Goal: Task Accomplishment & Management: Manage account settings

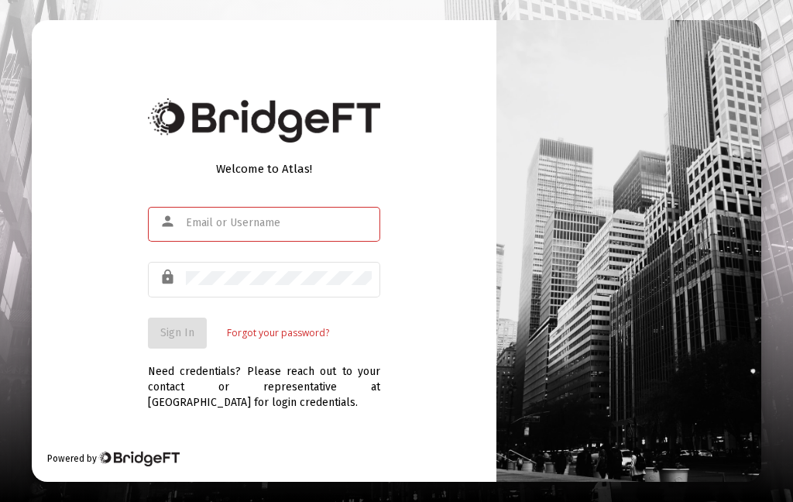
scroll to position [183, 0]
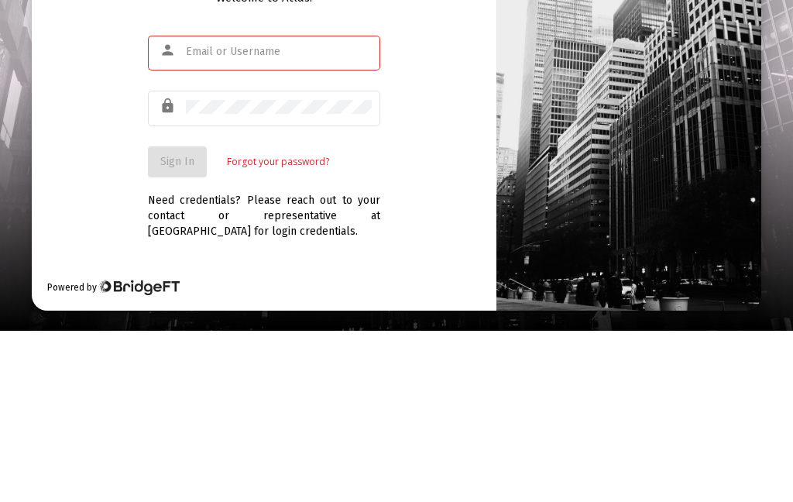
click at [332, 217] on input "text" at bounding box center [279, 223] width 186 height 12
click at [348, 217] on input "text" at bounding box center [279, 223] width 186 height 12
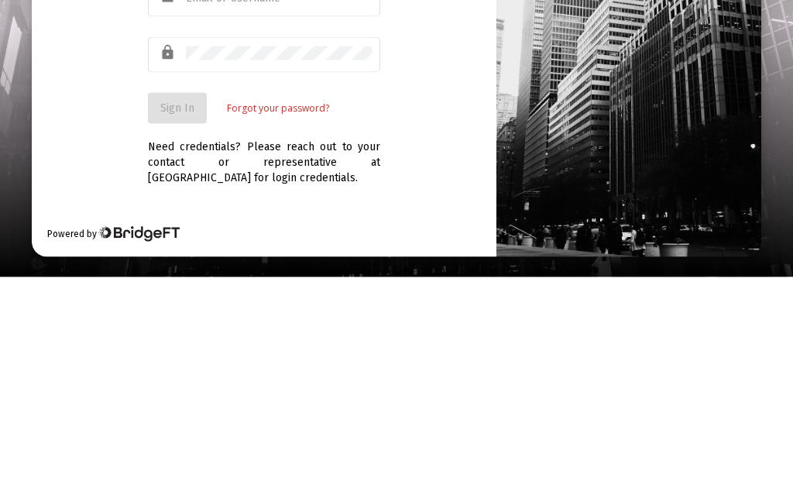
scroll to position [62, 0]
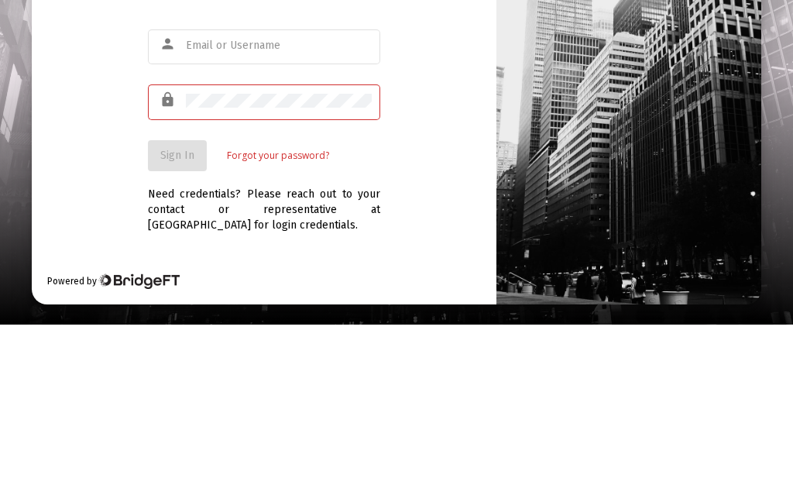
type input "Richardsm75@ptd.net"
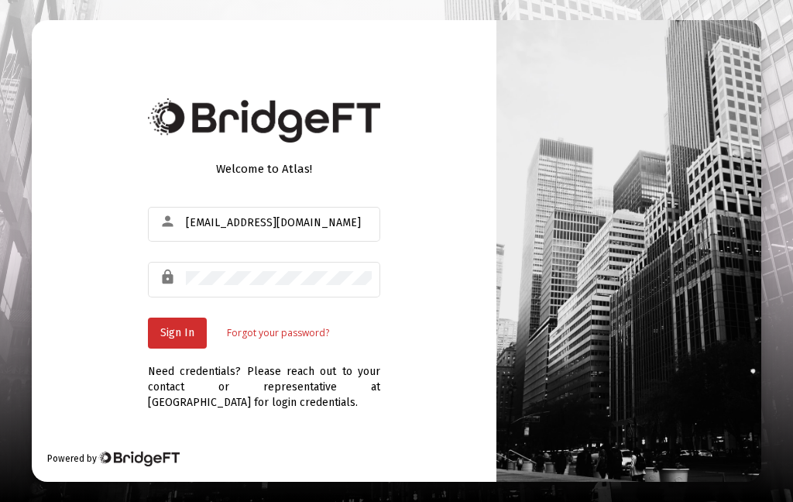
click at [179, 326] on span "Sign In" at bounding box center [177, 332] width 34 height 13
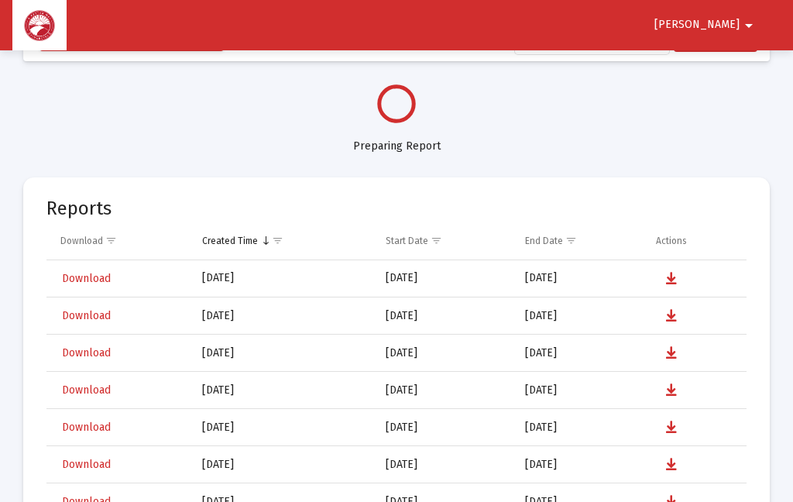
select select "View all"
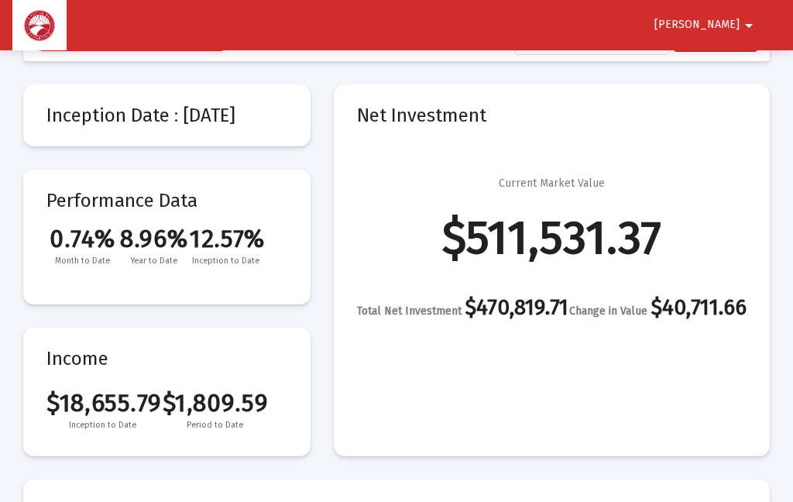
click at [731, 29] on span "Richard" at bounding box center [697, 25] width 85 height 13
click at [754, 69] on button "Logout" at bounding box center [727, 65] width 87 height 37
